Goal: Task Accomplishment & Management: Use online tool/utility

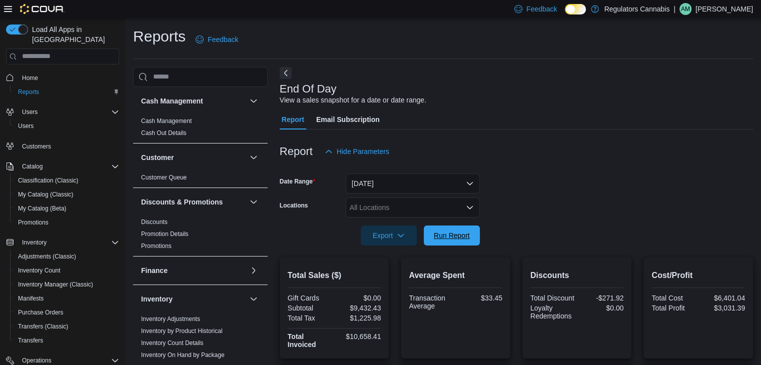
click at [477, 231] on button "Run Report" at bounding box center [452, 236] width 56 height 20
click at [468, 229] on span "Run Report" at bounding box center [452, 235] width 44 height 20
click at [731, 11] on p "Adam Mitic" at bounding box center [725, 9] width 58 height 12
click at [691, 93] on span "Sign Out" at bounding box center [688, 96] width 27 height 10
